Goal: Transaction & Acquisition: Book appointment/travel/reservation

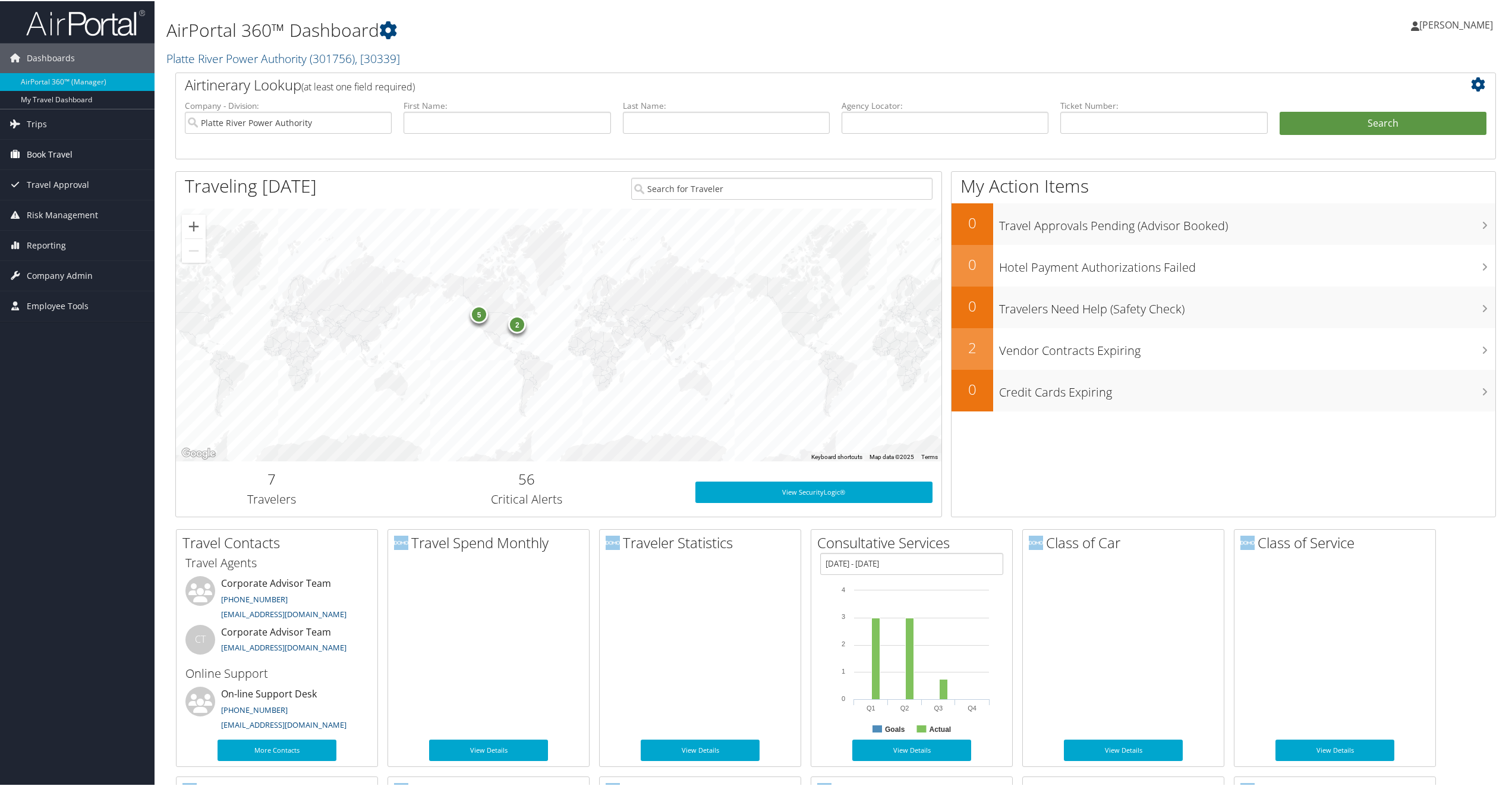
click at [50, 151] on span "Book Travel" at bounding box center [50, 153] width 46 height 30
click at [44, 188] on link "Book/Manage Online Trips" at bounding box center [77, 195] width 155 height 18
click at [42, 152] on span "Book Travel" at bounding box center [50, 153] width 46 height 30
click at [37, 192] on link "Book/Manage Online Trips" at bounding box center [77, 195] width 155 height 18
